Goal: Transaction & Acquisition: Purchase product/service

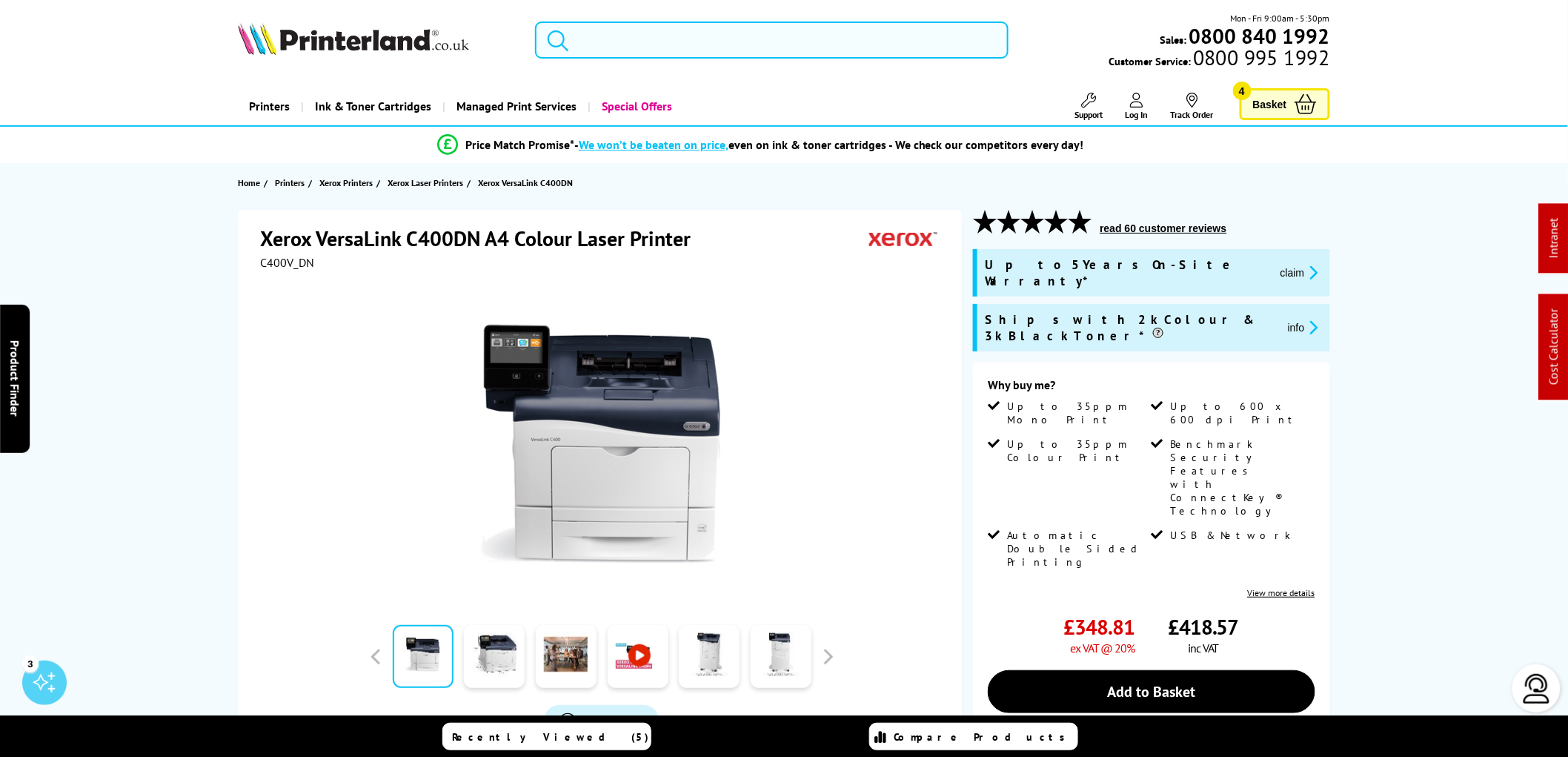
click at [600, 41] on input "search" at bounding box center [772, 40] width 474 height 37
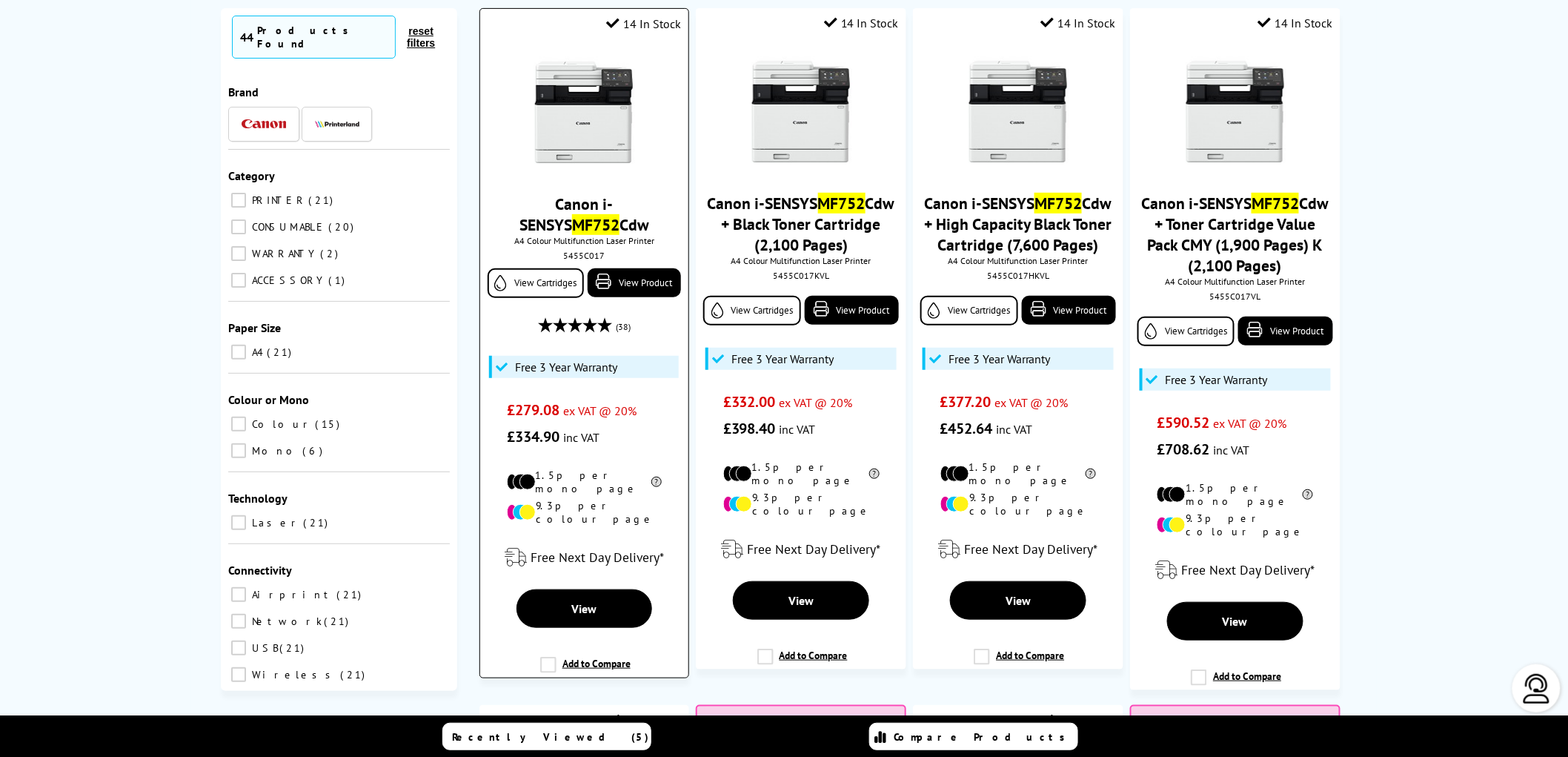
scroll to position [247, 0]
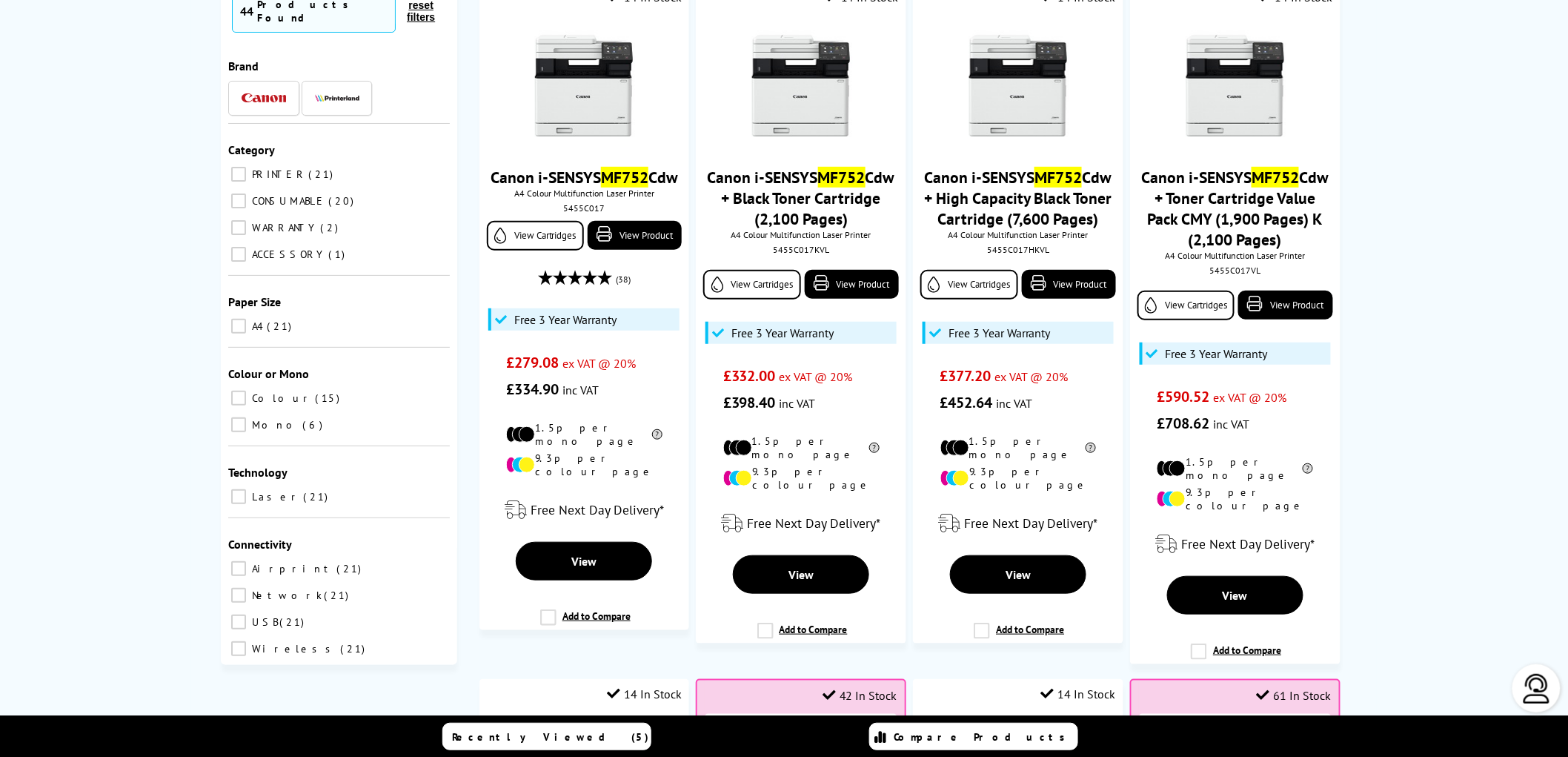
type input "mf752"
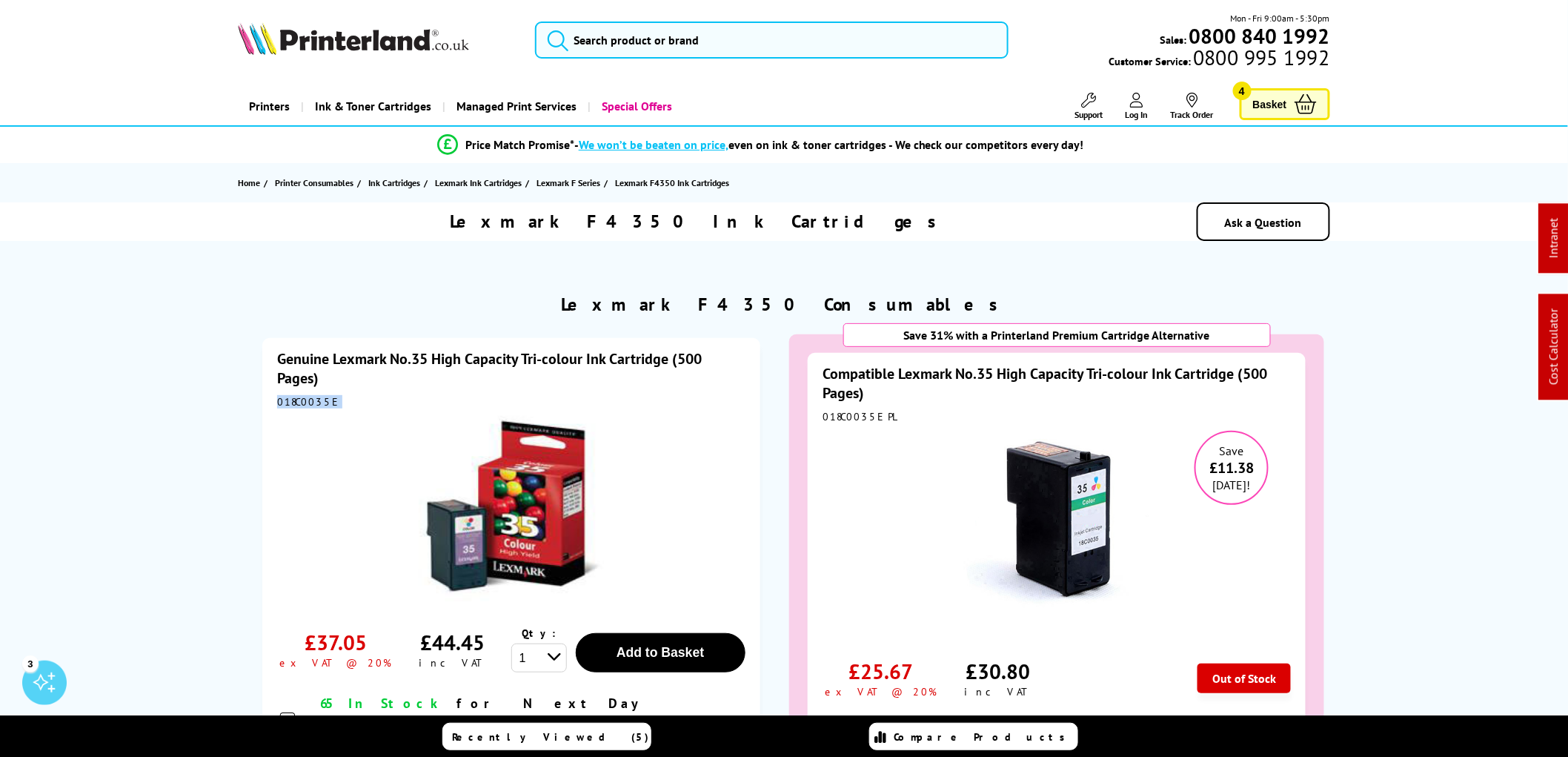
drag, startPoint x: 329, startPoint y: 408, endPoint x: 277, endPoint y: 401, distance: 52.5
click at [277, 401] on div "Genuine Lexmark No.35 High Capacity Tri-colour Ink Cartridge (500 Pages) 018C00…" at bounding box center [511, 572] width 498 height 469
copy div "018C0035E"
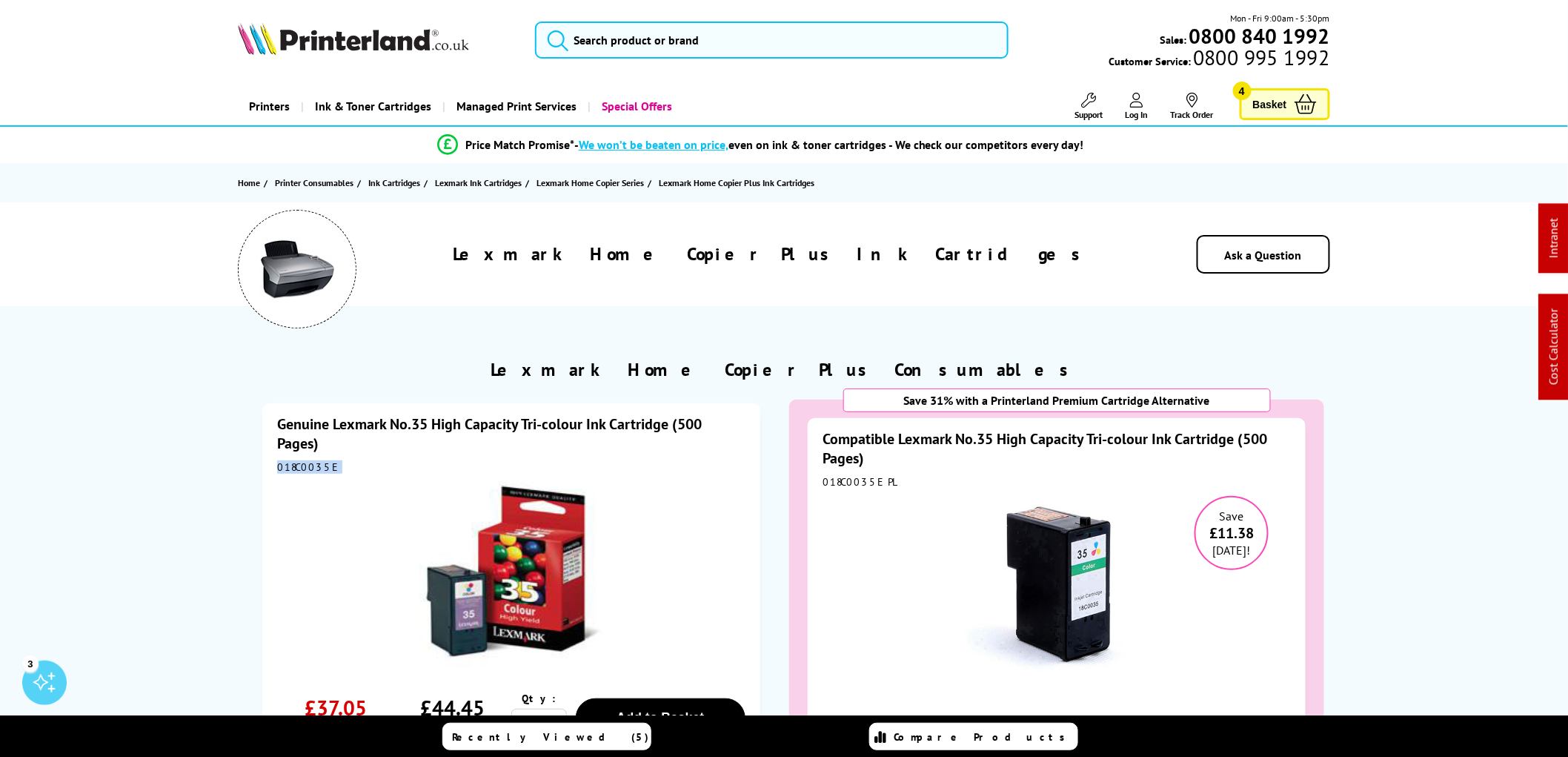
drag, startPoint x: 331, startPoint y: 465, endPoint x: 276, endPoint y: 464, distance: 55.0
click at [276, 464] on div "Genuine Lexmark No.35 High Capacity Tri-colour Ink Cartridge (500 Pages) 018C00…" at bounding box center [511, 637] width 498 height 469
copy div "018C0035E"
click at [334, 476] on div "Genuine Lexmark No.35 High Capacity Tri-colour Ink Cartridge (500 Pages) 018C00…" at bounding box center [511, 637] width 498 height 469
drag, startPoint x: 330, startPoint y: 465, endPoint x: 254, endPoint y: 473, distance: 76.4
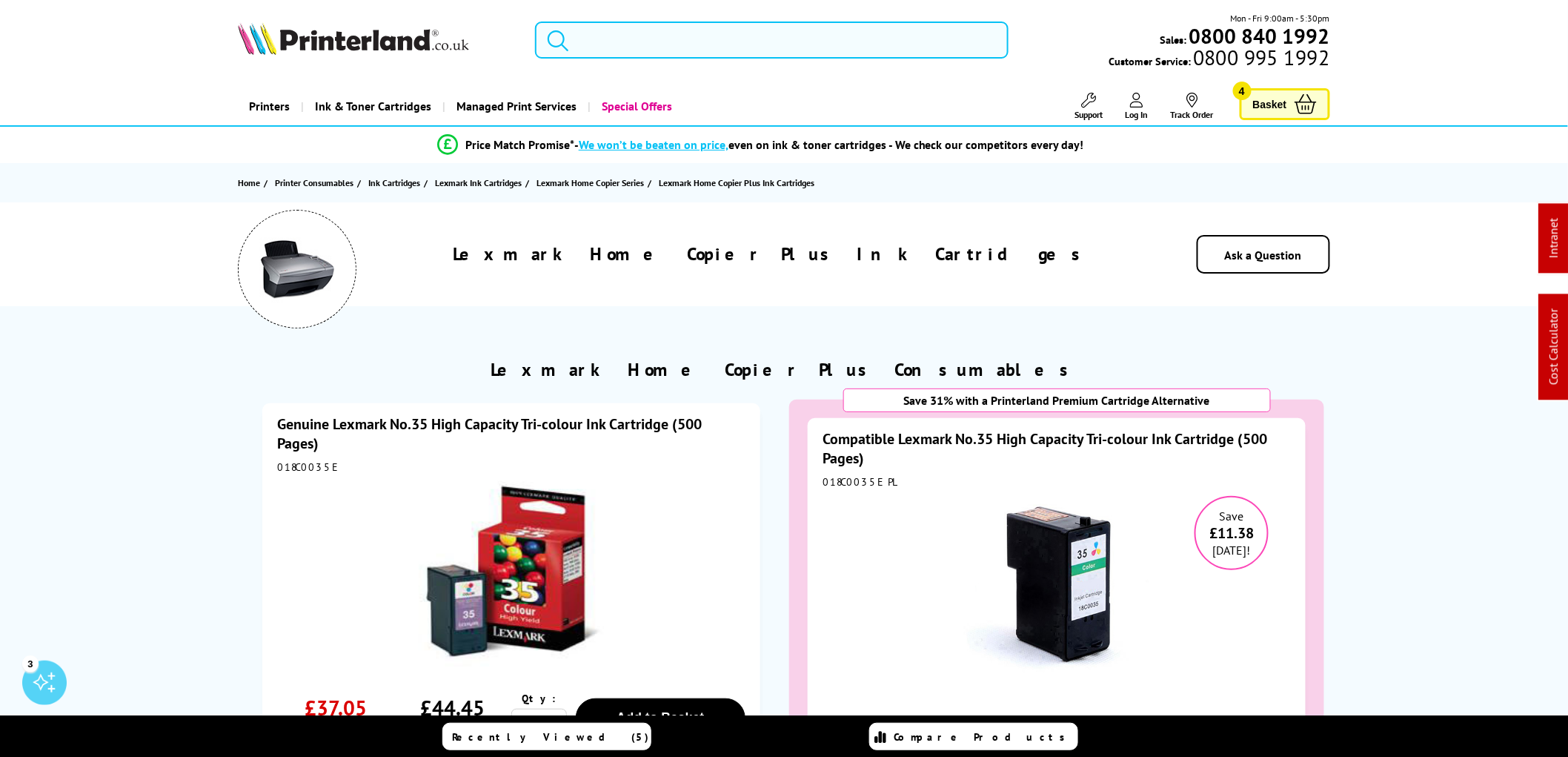
click at [254, 473] on div "Genuine Lexmark No.35 High Capacity Tri-colour Ink Cartridge (500 Pages) 018C00…" at bounding box center [511, 632] width 535 height 495
